Goal: Task Accomplishment & Management: Complete application form

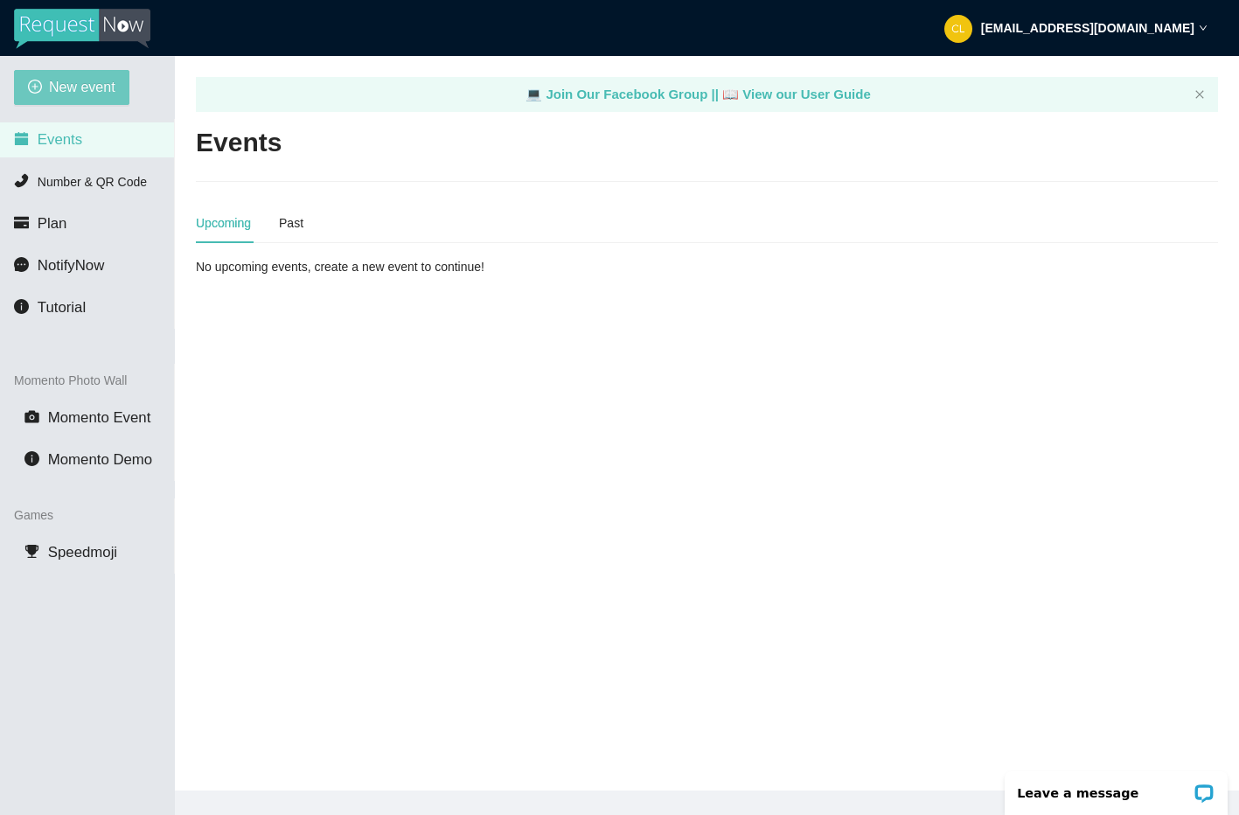
click at [50, 78] on span "New event" at bounding box center [82, 87] width 66 height 22
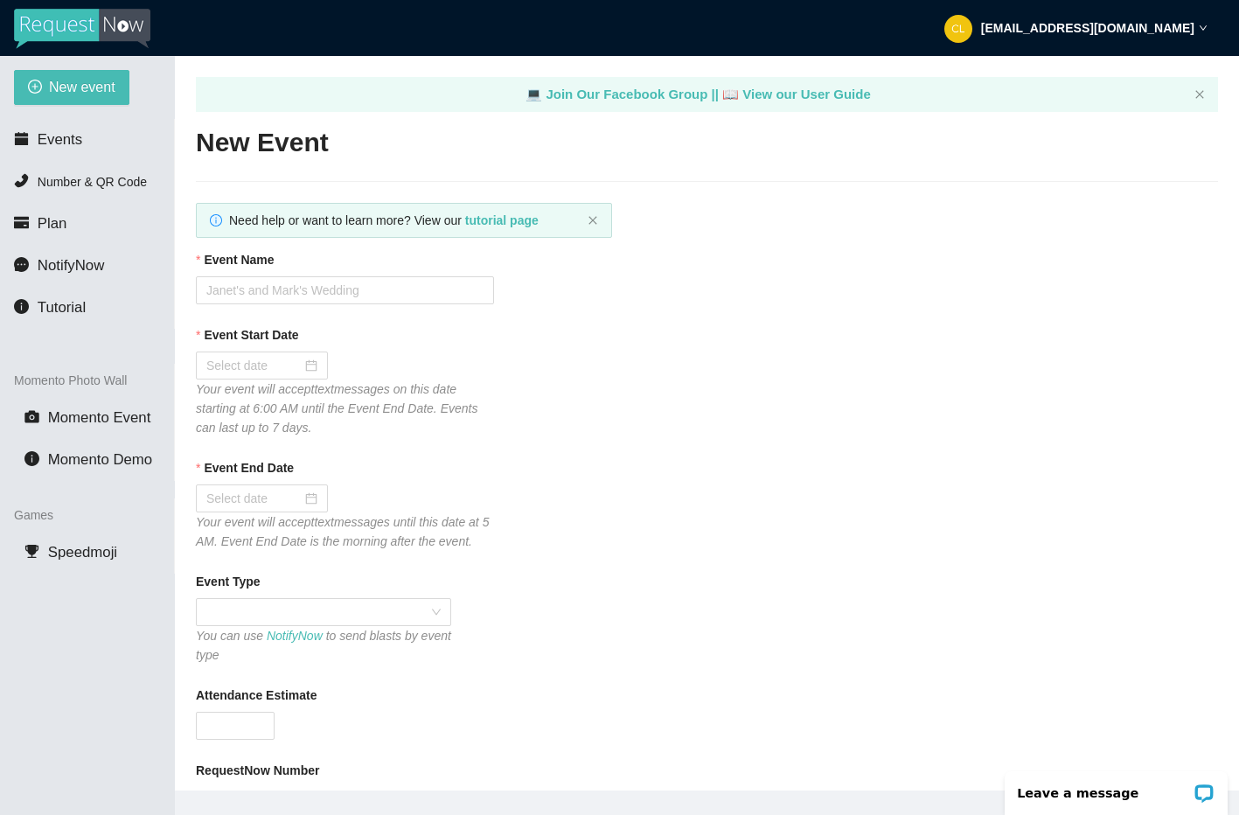
click at [302, 275] on div "Event Name" at bounding box center [707, 263] width 1022 height 26
click at [281, 299] on input "Event Name" at bounding box center [345, 290] width 298 height 28
type input "Club Cafe Fridays"
click at [294, 365] on div at bounding box center [261, 365] width 111 height 19
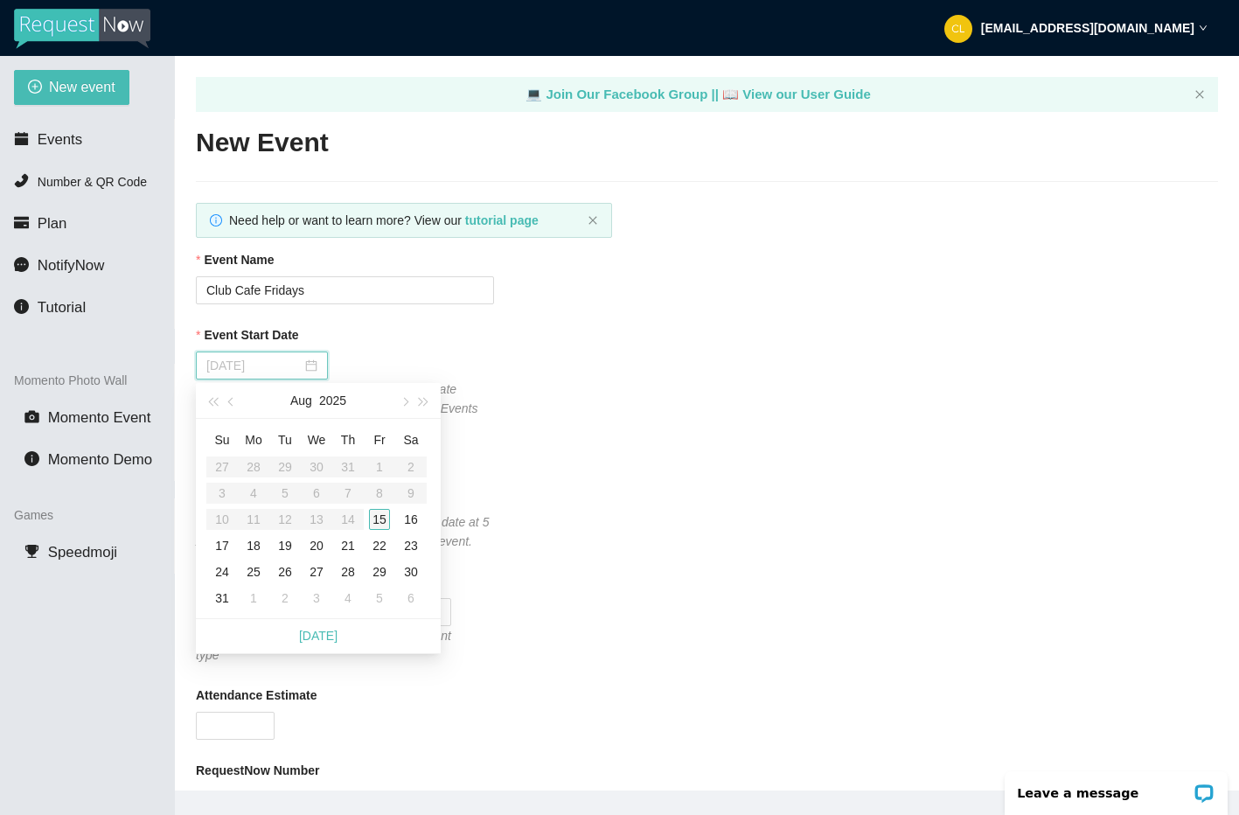
type input "[DATE]"
click at [381, 511] on div "15" at bounding box center [379, 519] width 21 height 21
type input "[DATE]"
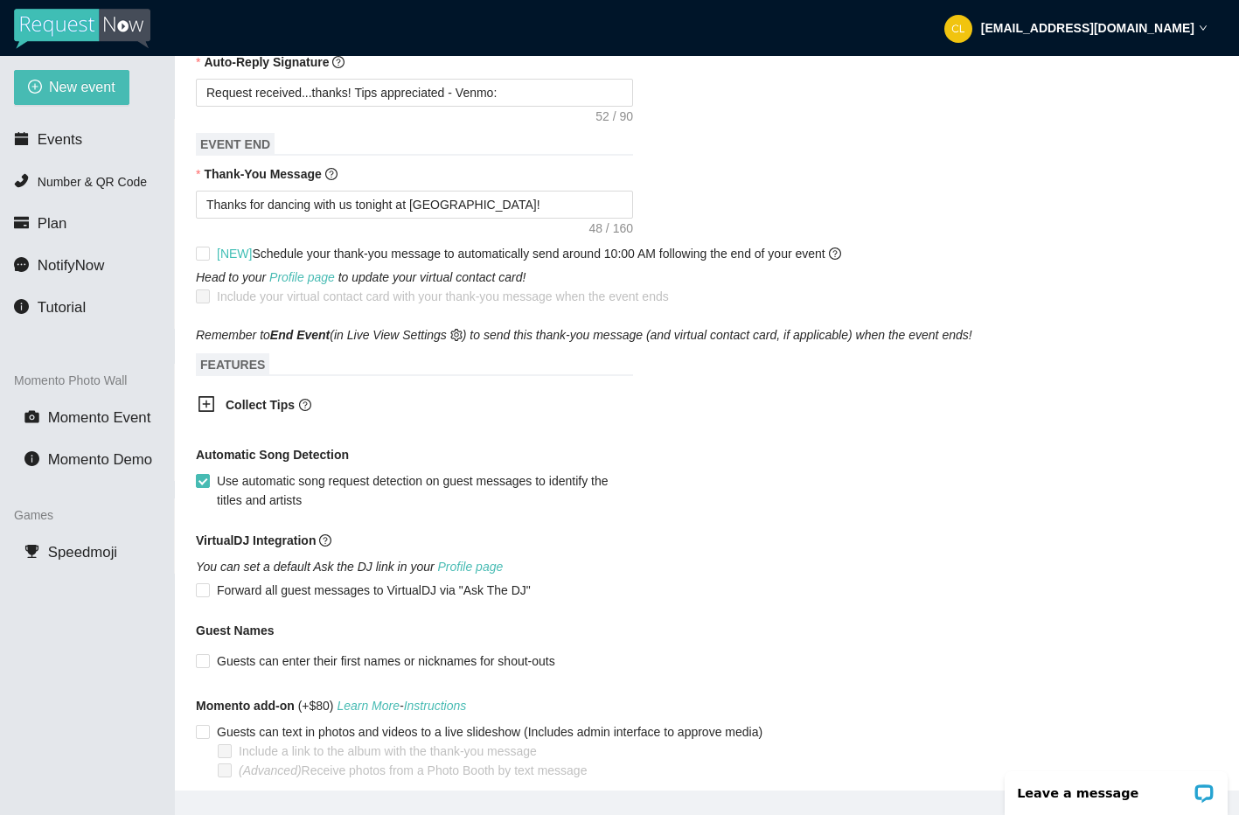
scroll to position [847, 0]
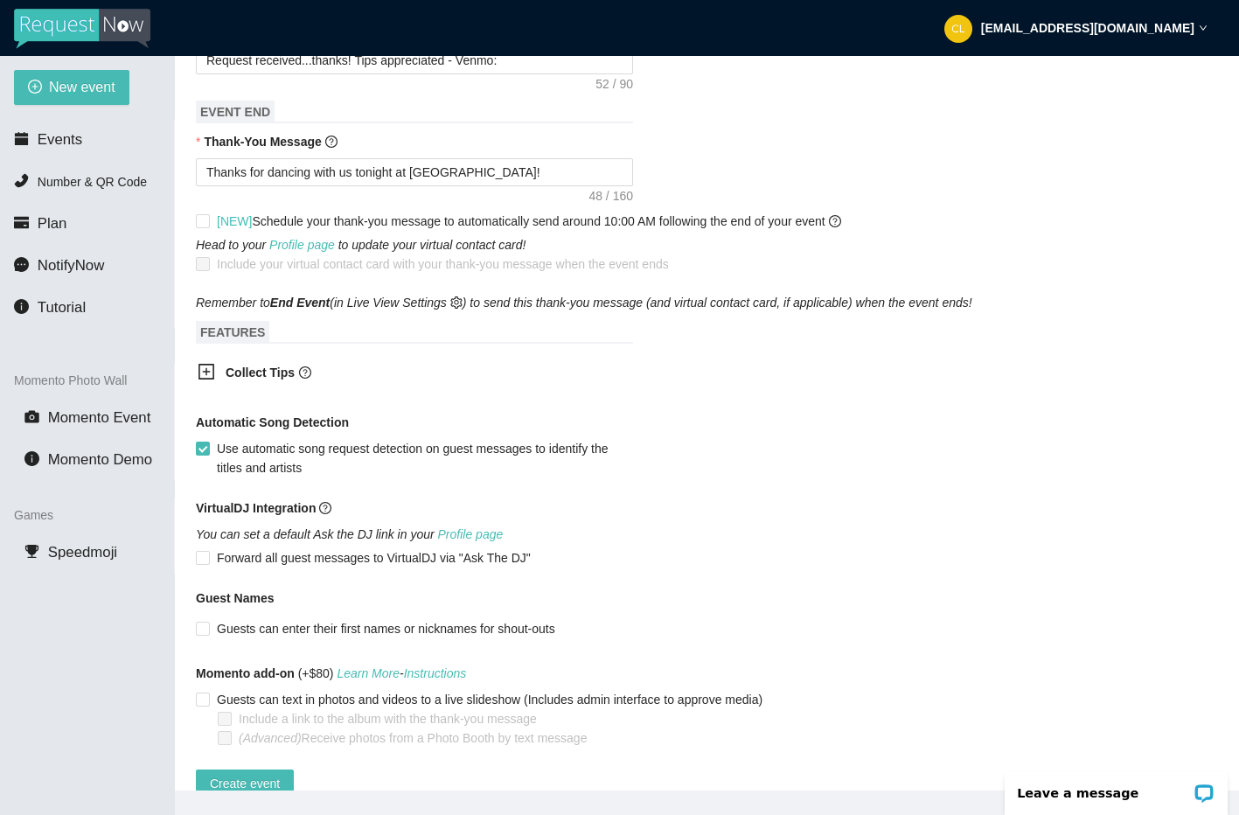
click at [268, 395] on div "Collect Tips" at bounding box center [402, 373] width 437 height 43
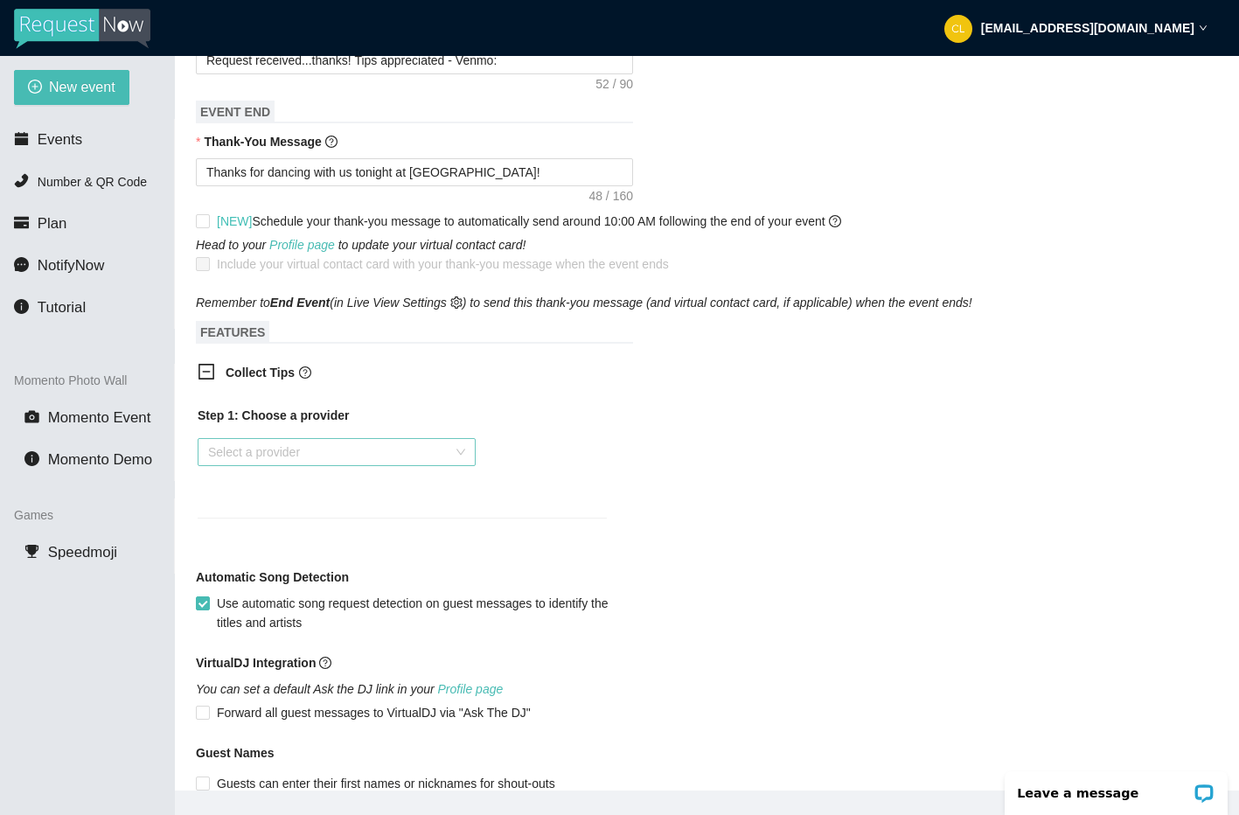
click at [284, 465] on input "search" at bounding box center [330, 452] width 245 height 26
click at [263, 535] on div "Venmo" at bounding box center [336, 534] width 257 height 19
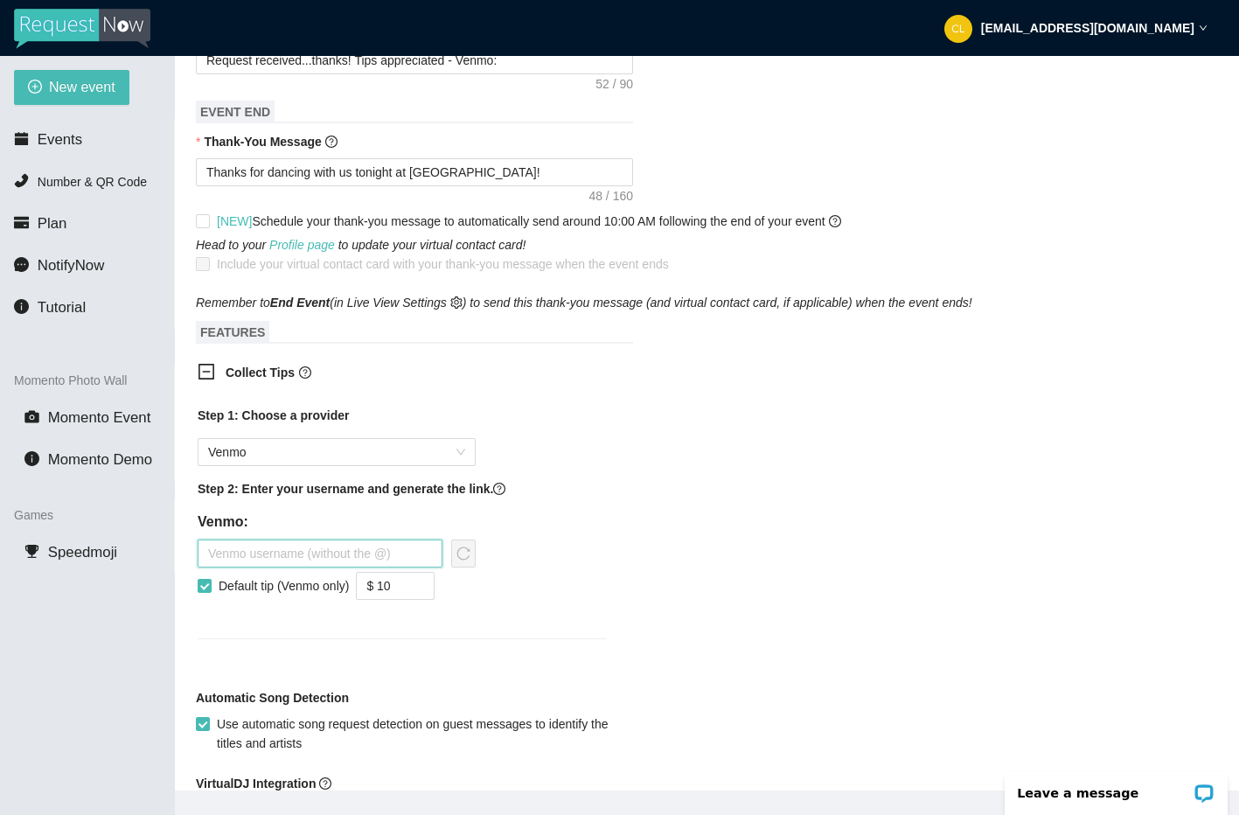
click at [269, 565] on input "text" at bounding box center [320, 553] width 245 height 28
type input "w"
type input "steviepsyclone"
click at [466, 560] on icon "reload" at bounding box center [463, 553] width 14 height 14
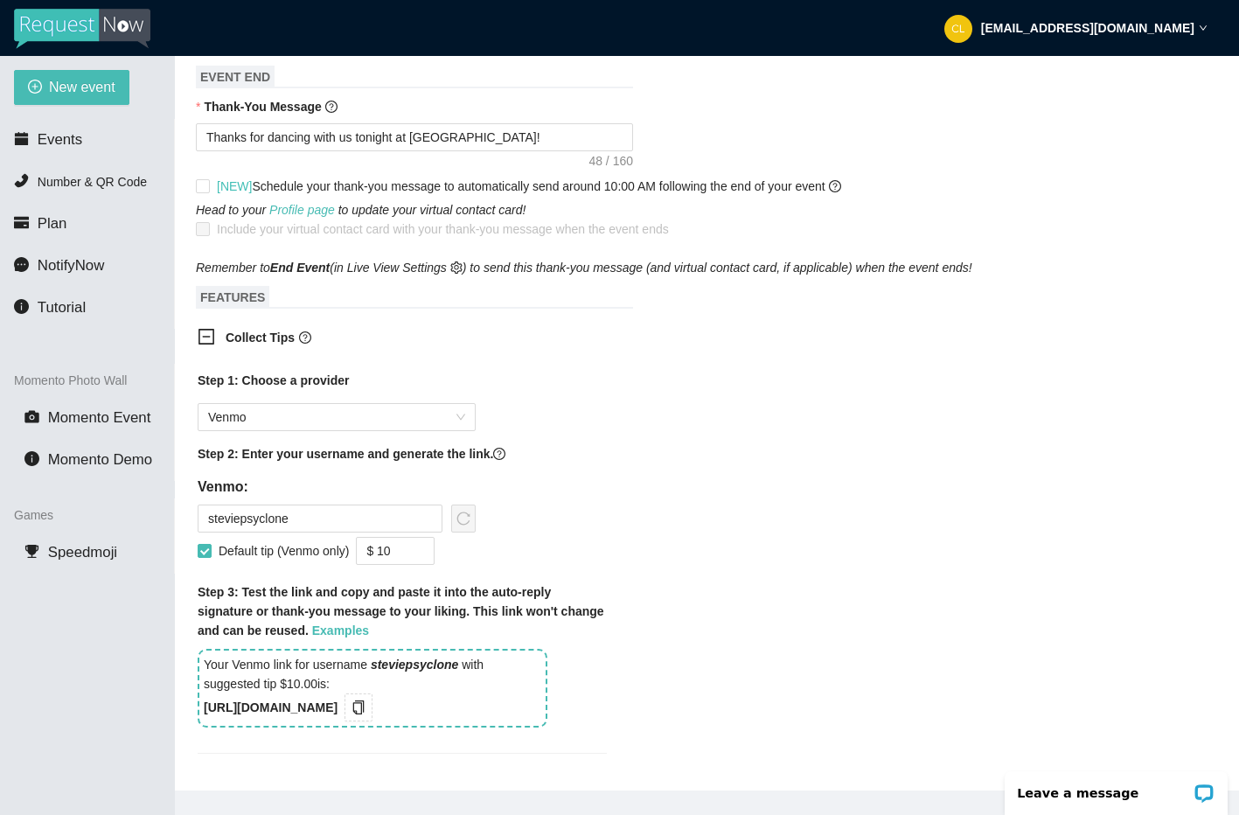
scroll to position [891, 0]
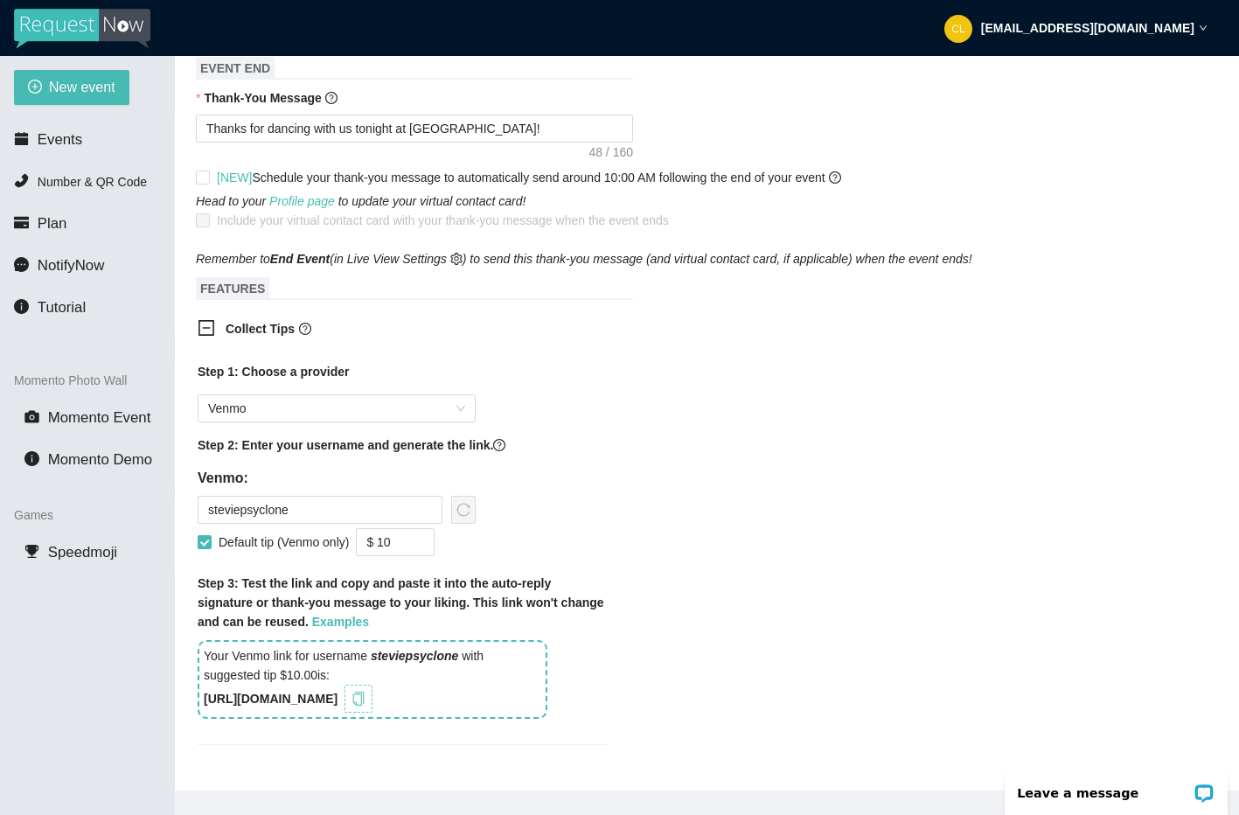
click at [372, 713] on button "button" at bounding box center [358, 699] width 28 height 28
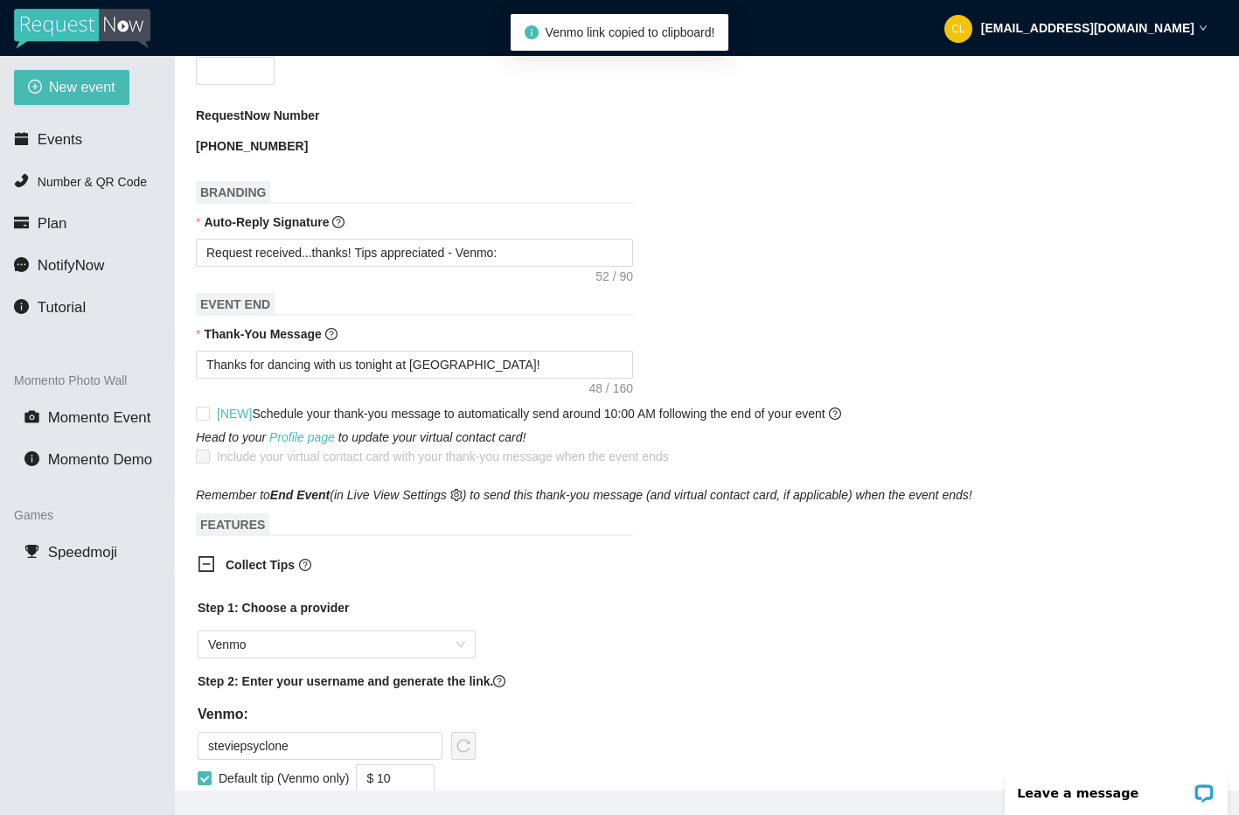
scroll to position [653, 0]
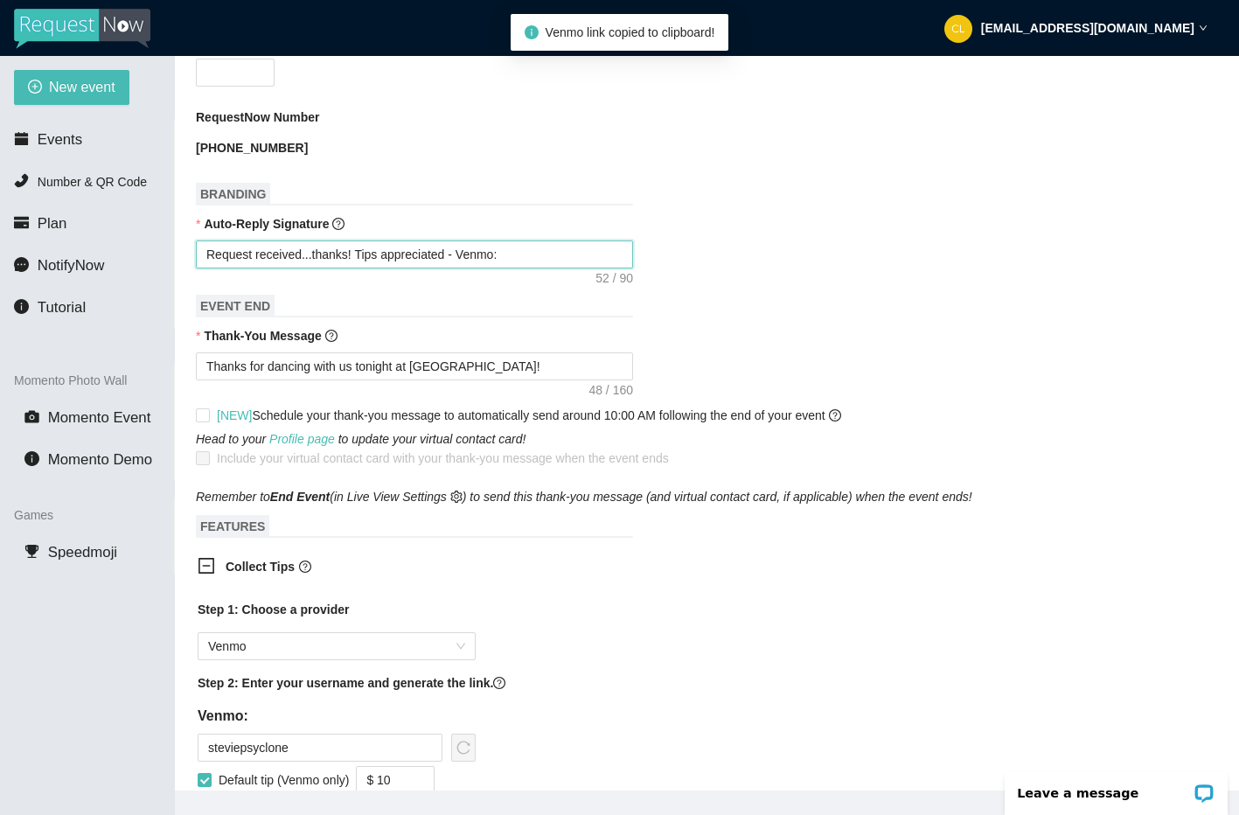
click at [538, 268] on textarea "Request received...thanks! Tips appreciated - Venmo:" at bounding box center [414, 254] width 437 height 28
type textarea "Request received...thanks! Tips appreciated - Venmo:"
paste textarea "[URL][DOMAIN_NAME]"
type textarea "Request received...thanks! Tips appreciated - Venmo: [URL][DOMAIN_NAME]"
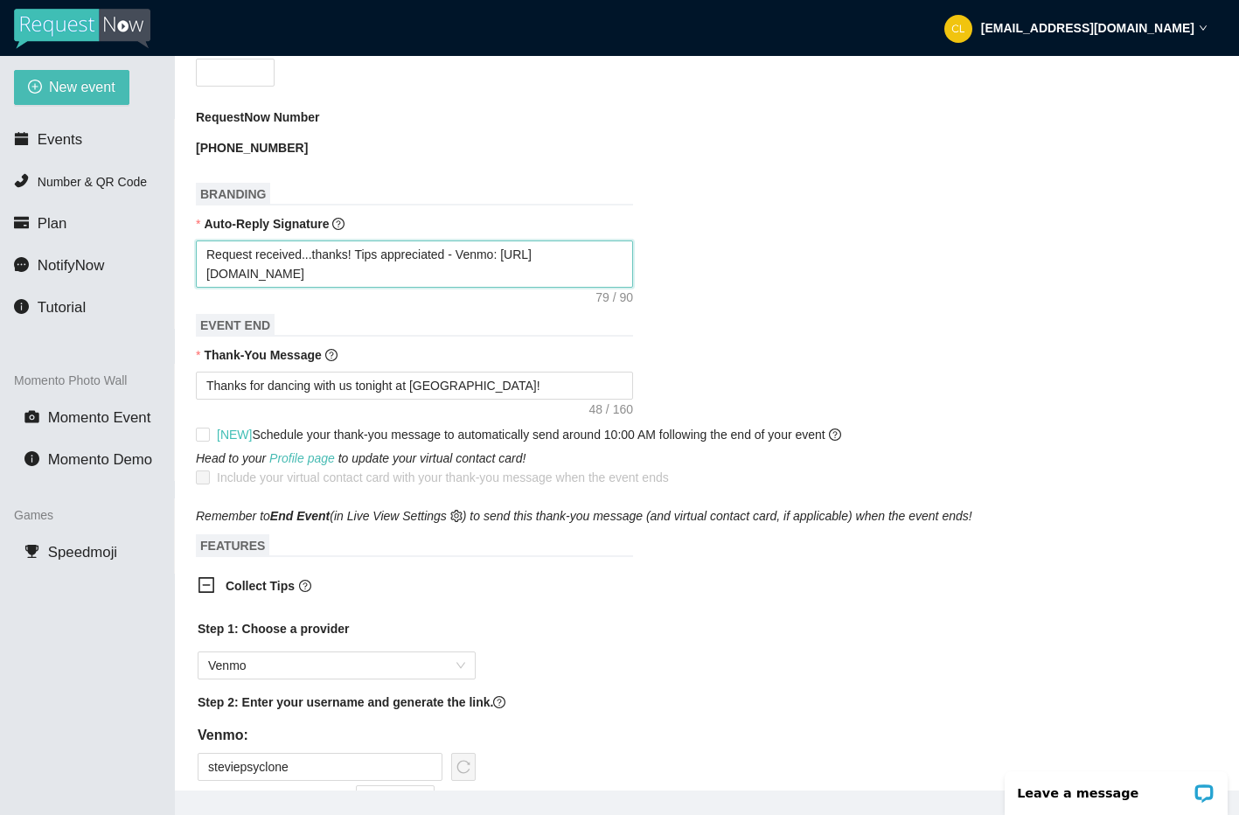
scroll to position [1352, 0]
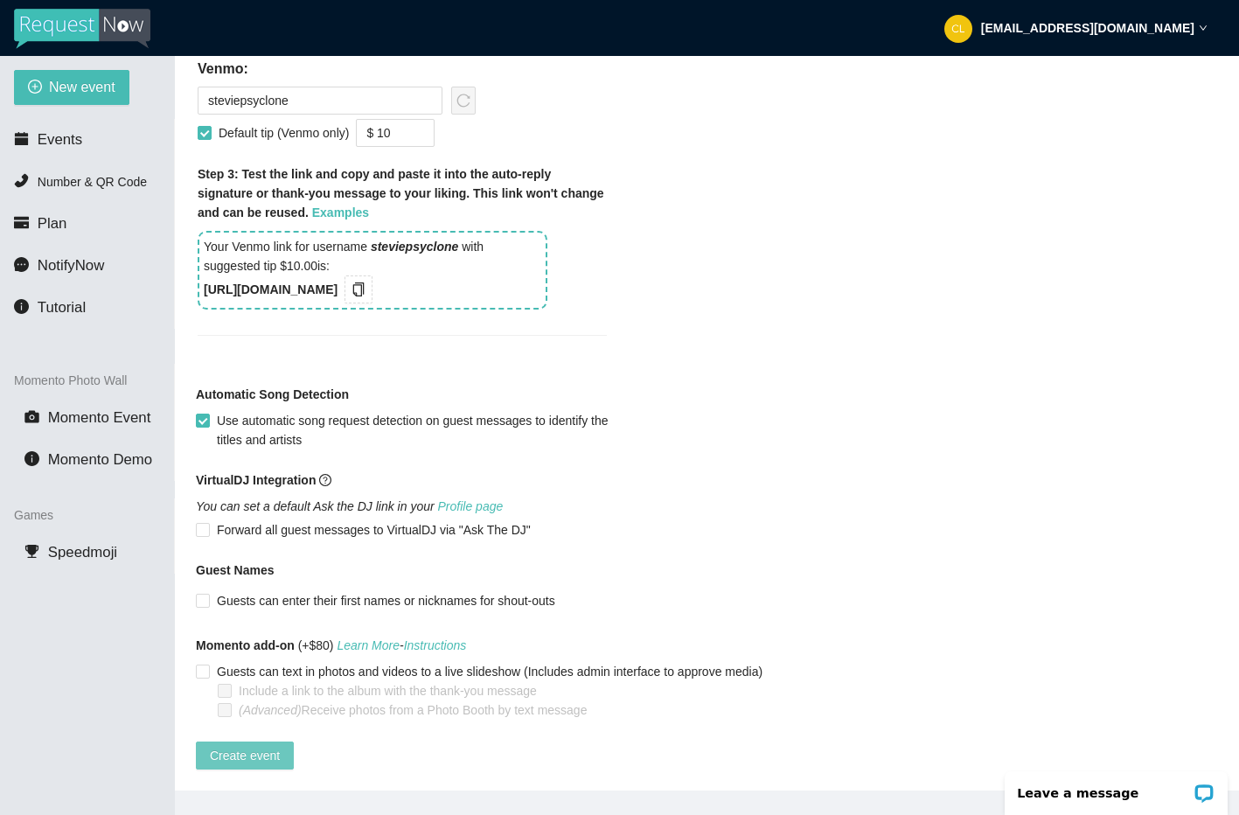
type textarea "Request received...thanks! Tips appreciated - Venmo: [URL][DOMAIN_NAME]"
click at [267, 746] on span "Create event" at bounding box center [245, 755] width 70 height 19
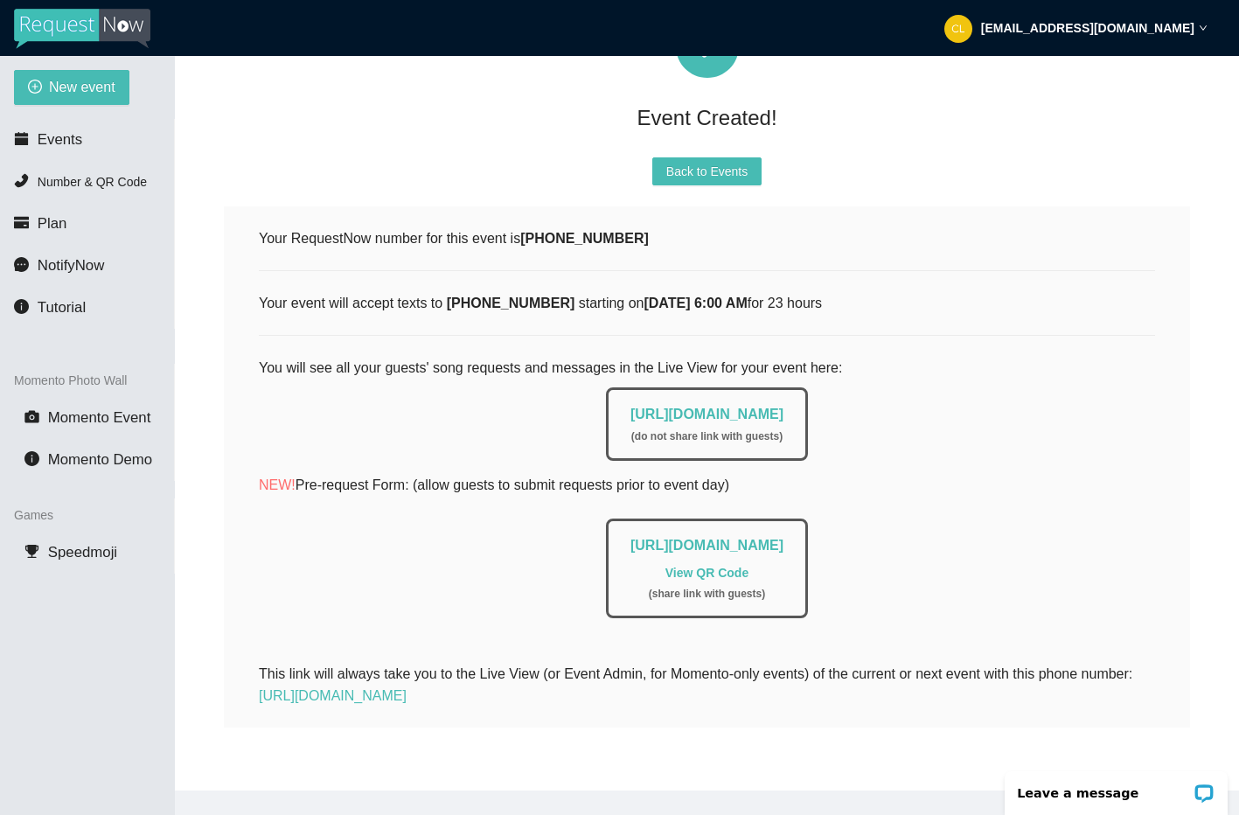
scroll to position [0, 0]
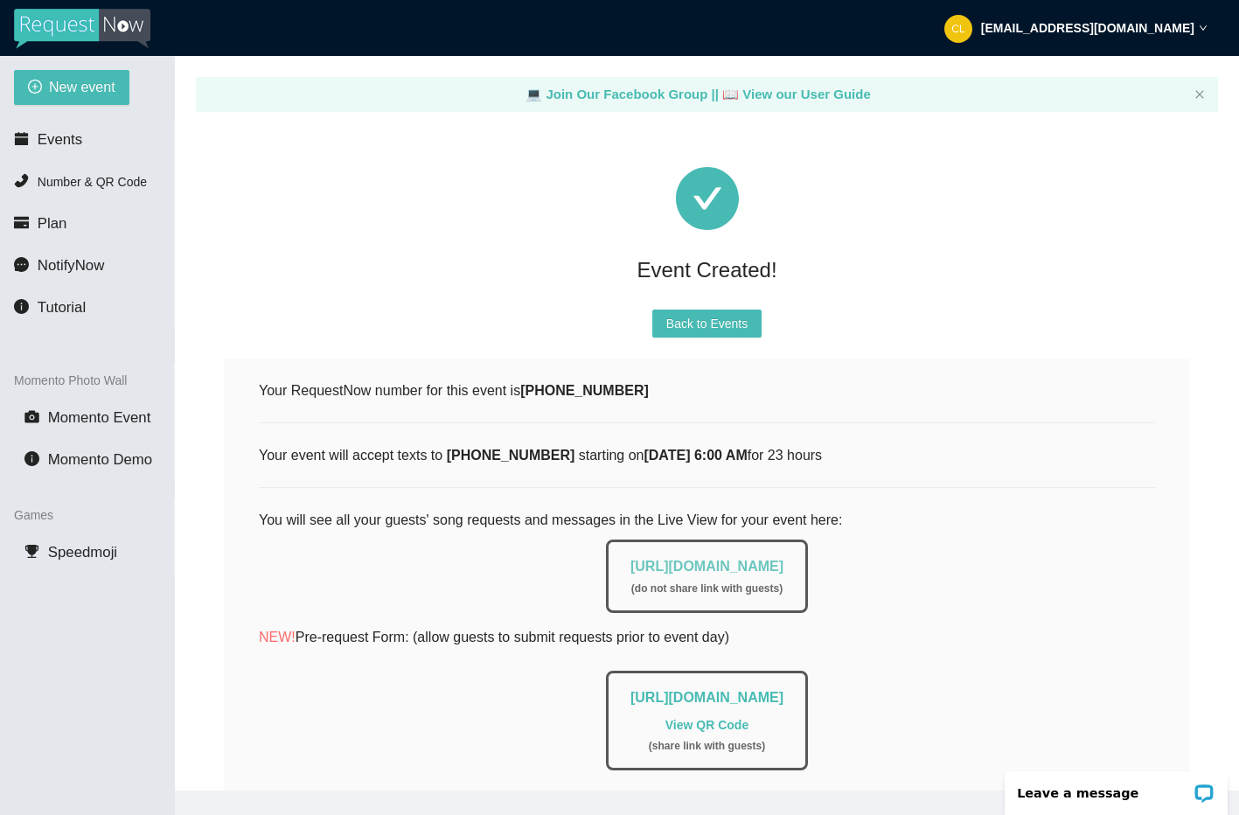
click at [679, 566] on link "[URL][DOMAIN_NAME]" at bounding box center [706, 566] width 153 height 15
